Goal: Transaction & Acquisition: Book appointment/travel/reservation

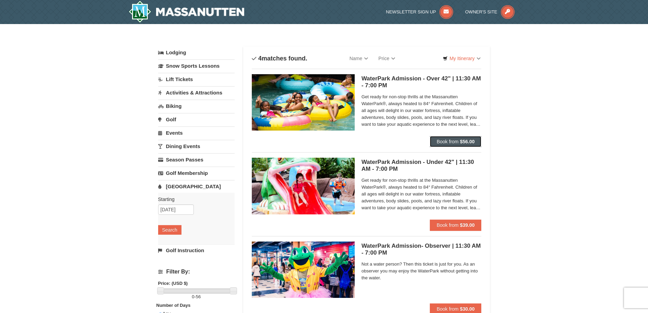
click at [455, 143] on span "Book from" at bounding box center [448, 141] width 22 height 5
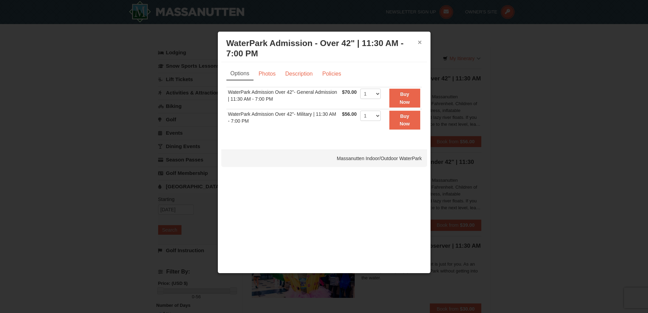
click at [420, 43] on button "×" at bounding box center [420, 42] width 4 height 7
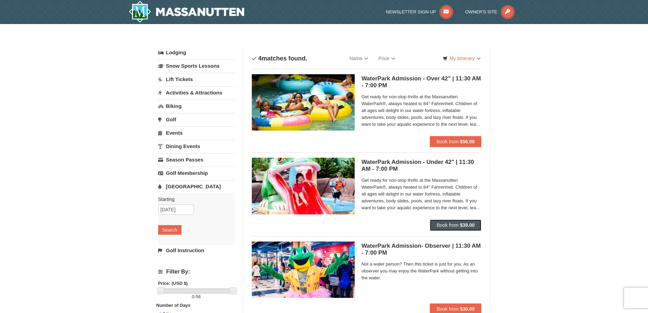
click at [445, 225] on span "Book from" at bounding box center [448, 224] width 22 height 5
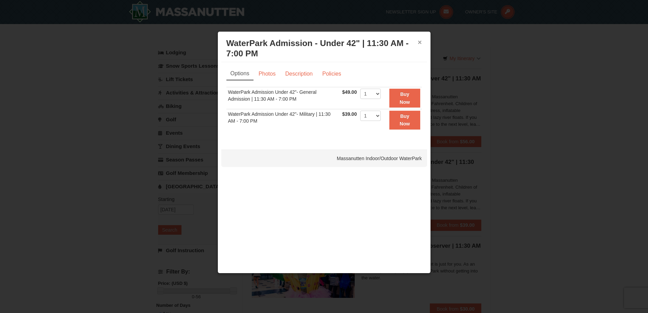
click at [420, 43] on button "×" at bounding box center [420, 42] width 4 height 7
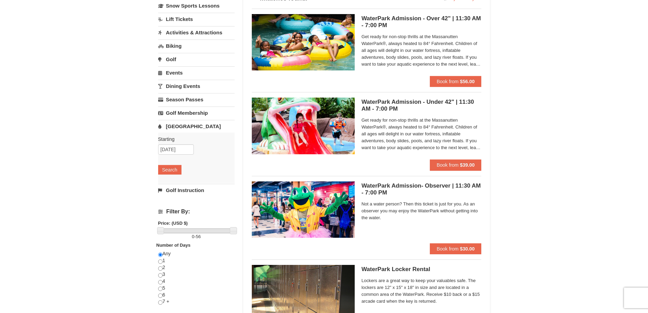
scroll to position [69, 0]
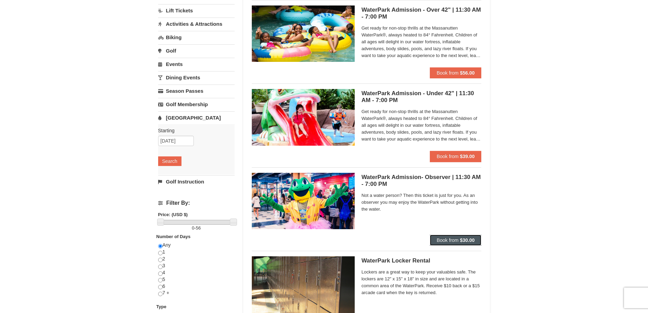
click at [461, 241] on strong "$30.00" at bounding box center [467, 239] width 15 height 5
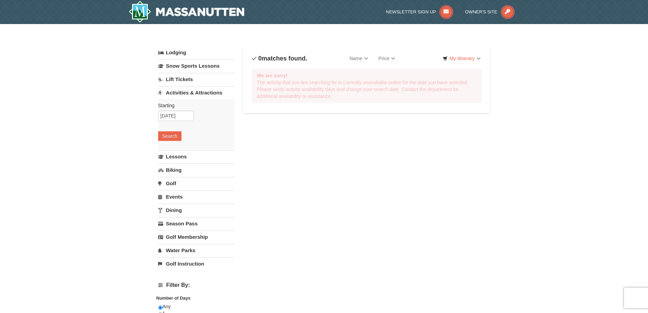
select select "9"
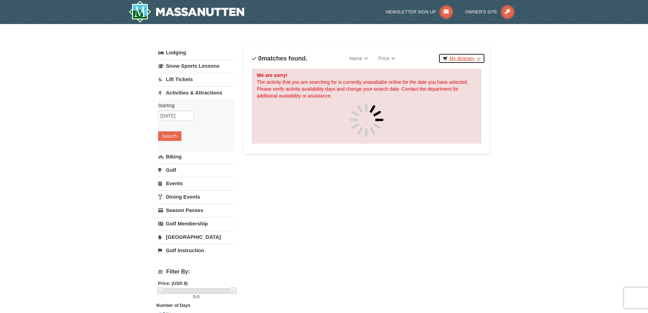
click at [462, 59] on link "My Itinerary" at bounding box center [462, 58] width 46 height 10
click at [480, 56] on link "My Itinerary" at bounding box center [462, 58] width 46 height 10
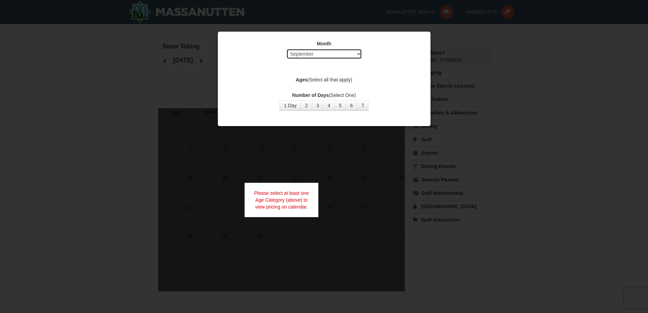
click at [350, 54] on select "Select September October November December January February March April May Jun…" at bounding box center [325, 54] width 76 height 10
select select "12"
click at [287, 49] on select "Select September October November December January February March April May Jun…" at bounding box center [325, 54] width 76 height 10
click at [292, 104] on button "1 Day" at bounding box center [291, 105] width 22 height 10
click at [357, 81] on label "Ages (Select all that apply)" at bounding box center [325, 79] width 196 height 7
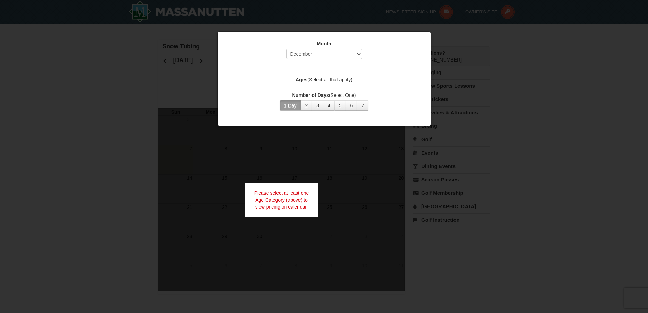
click at [475, 79] on div at bounding box center [324, 156] width 648 height 313
click at [335, 53] on select "Select September October November December January February March April May Jun…" at bounding box center [325, 54] width 76 height 10
select select "12"
click at [287, 49] on select "Select September October November December January February March April May Jun…" at bounding box center [325, 54] width 76 height 10
click at [319, 79] on label "Ages (Select all that apply)" at bounding box center [325, 79] width 196 height 7
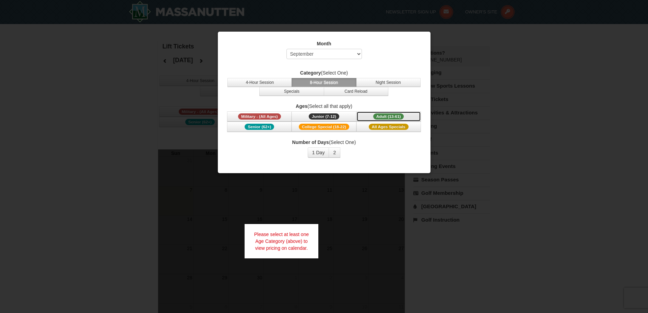
click at [379, 117] on span "Adult (13-61)" at bounding box center [389, 116] width 31 height 6
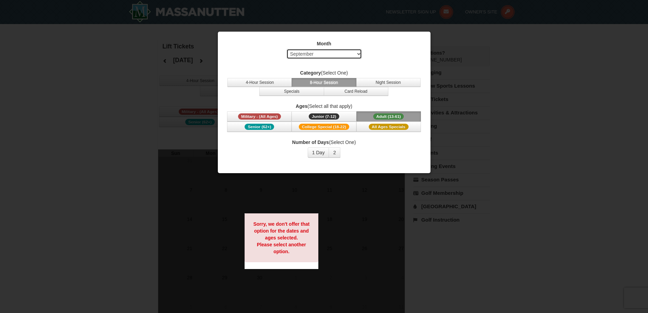
click at [354, 53] on select "Select September October November December January February March April May Jun…" at bounding box center [325, 54] width 76 height 10
select select "12"
click at [287, 49] on select "Select September October November December January February March April May Jun…" at bounding box center [325, 54] width 76 height 10
click at [317, 154] on button "1 Day" at bounding box center [319, 152] width 22 height 10
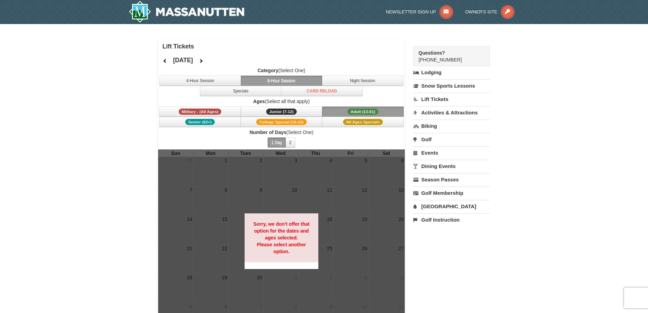
click at [336, 110] on button "Adult (13-61) (13 - 61)" at bounding box center [363, 111] width 82 height 10
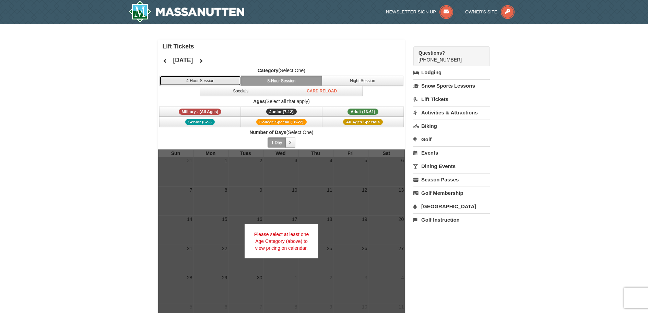
click at [229, 81] on button "4-Hour Session" at bounding box center [201, 81] width 82 height 10
click at [204, 62] on icon at bounding box center [201, 60] width 5 height 5
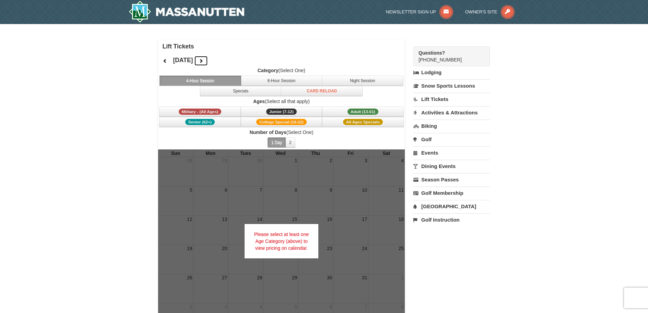
click at [208, 59] on button at bounding box center [201, 61] width 14 height 10
click at [443, 99] on link "Lift Tickets" at bounding box center [452, 99] width 77 height 13
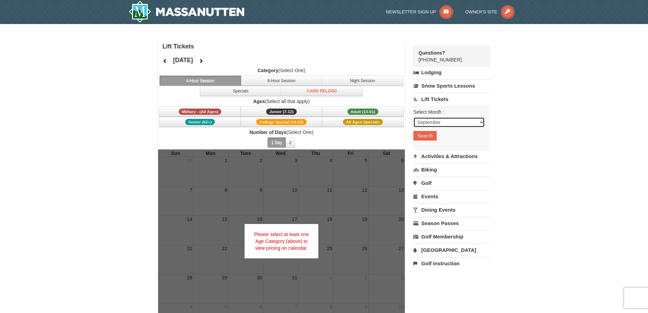
click at [443, 124] on select "September October November December January February March April May June July …" at bounding box center [449, 122] width 71 height 10
select select "12"
click at [414, 117] on select "September October November December January February March April May June July …" at bounding box center [449, 122] width 71 height 10
click at [428, 139] on button "Search" at bounding box center [425, 136] width 23 height 10
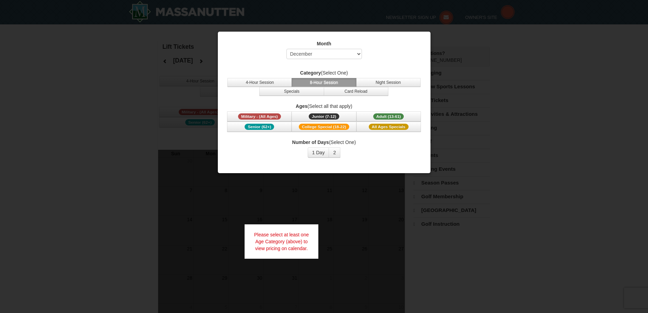
select select "12"
click at [374, 116] on span "Adult (13-61)" at bounding box center [389, 116] width 31 height 6
